Goal: Task Accomplishment & Management: Use online tool/utility

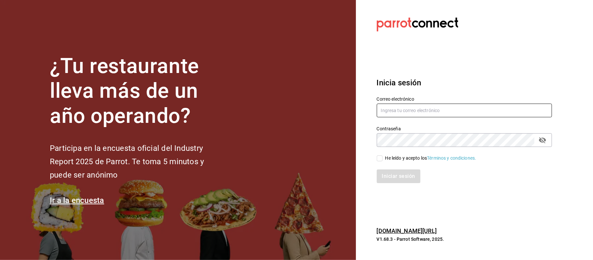
click at [425, 115] on input "text" at bounding box center [464, 111] width 175 height 14
click at [371, 89] on div "Correo electrónico comamosemp" at bounding box center [460, 104] width 183 height 30
click at [424, 108] on input "comamosemp" at bounding box center [464, 111] width 175 height 14
type input "[EMAIL_ADDRESS][DOMAIN_NAME]"
click at [380, 161] on input "He leído y acepto los Términos y condiciones." at bounding box center [380, 158] width 6 height 6
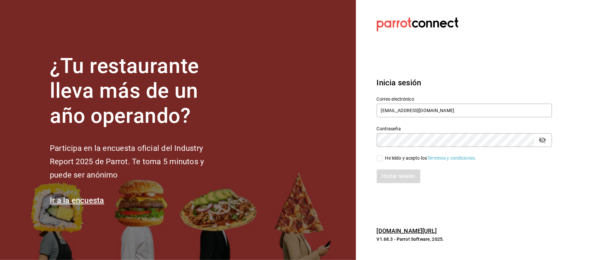
checkbox input "true"
click at [393, 175] on button "Iniciar sesión" at bounding box center [399, 176] width 44 height 14
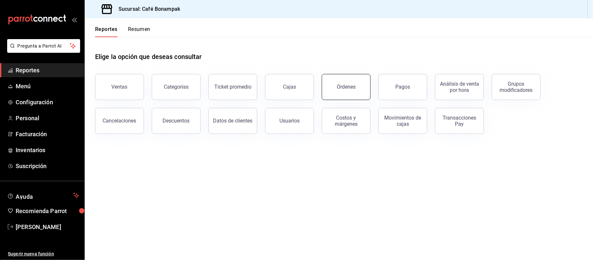
click at [335, 96] on button "Órdenes" at bounding box center [346, 87] width 49 height 26
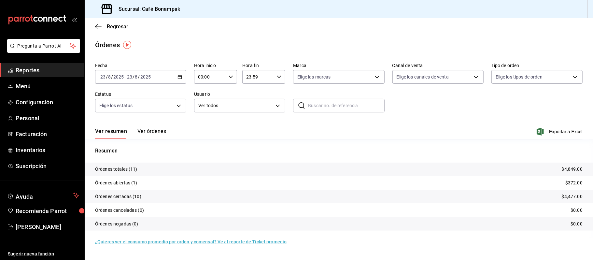
click at [62, 69] on span "Reportes" at bounding box center [47, 70] width 63 height 9
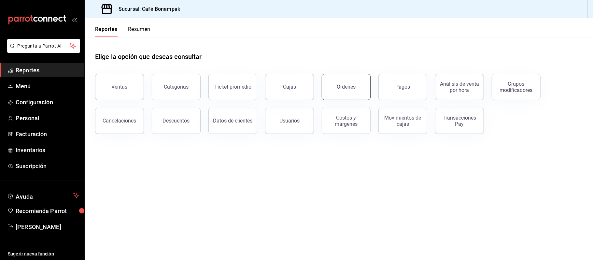
click at [357, 94] on button "Órdenes" at bounding box center [346, 87] width 49 height 26
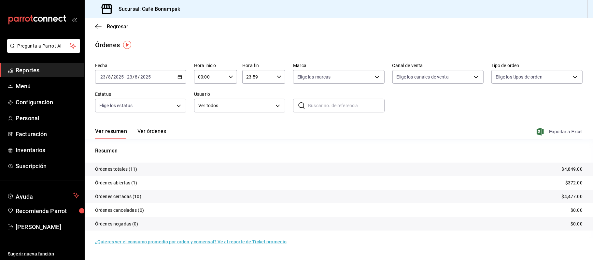
click at [561, 132] on span "Exportar a Excel" at bounding box center [560, 132] width 45 height 8
